Goal: Task Accomplishment & Management: Manage account settings

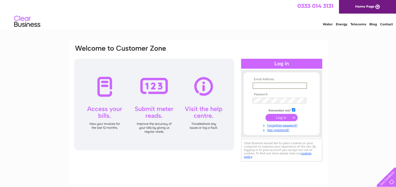
click at [274, 86] on input "text" at bounding box center [279, 86] width 54 height 6
type input "[EMAIL_ADDRESS][DOMAIN_NAME]"
click at [265, 114] on input "submit" at bounding box center [281, 117] width 32 height 7
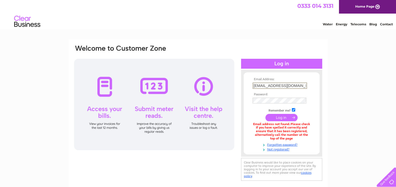
drag, startPoint x: 301, startPoint y: 85, endPoint x: 273, endPoint y: 85, distance: 27.5
click at [273, 85] on input "vwalraven@lqsmine.co.uk" at bounding box center [279, 86] width 54 height 6
type input "vwalraven@min-ind.it"
click at [265, 114] on input "submit" at bounding box center [281, 117] width 32 height 7
click at [285, 118] on input "submit" at bounding box center [281, 117] width 32 height 7
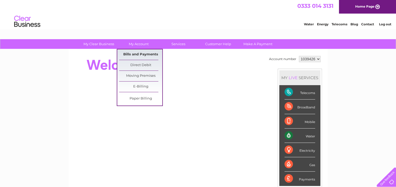
click at [133, 53] on link "Bills and Payments" at bounding box center [140, 54] width 43 height 10
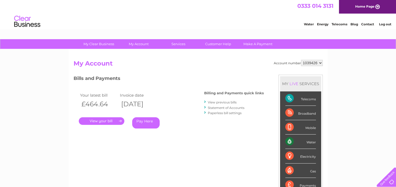
click at [106, 122] on link "." at bounding box center [102, 121] width 46 height 8
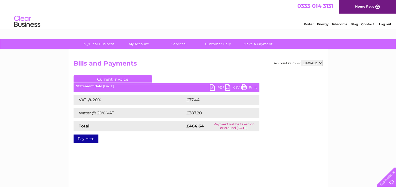
click at [219, 86] on link "PDF" at bounding box center [218, 88] width 16 height 8
